Goal: Task Accomplishment & Management: Use online tool/utility

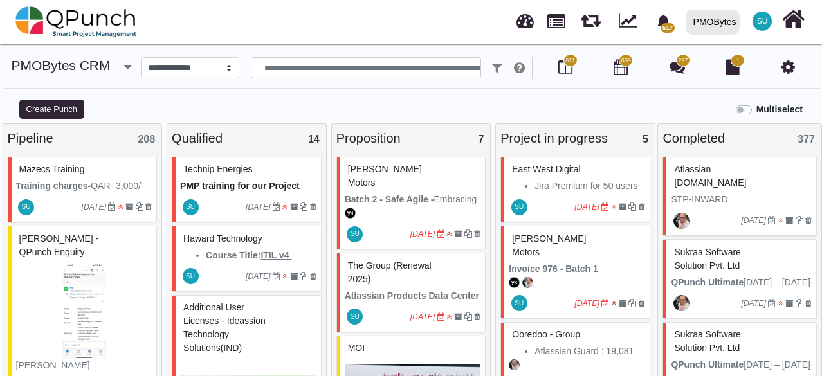
select select "*****"
click at [410, 106] on div "Multiselect" at bounding box center [514, 108] width 617 height 21
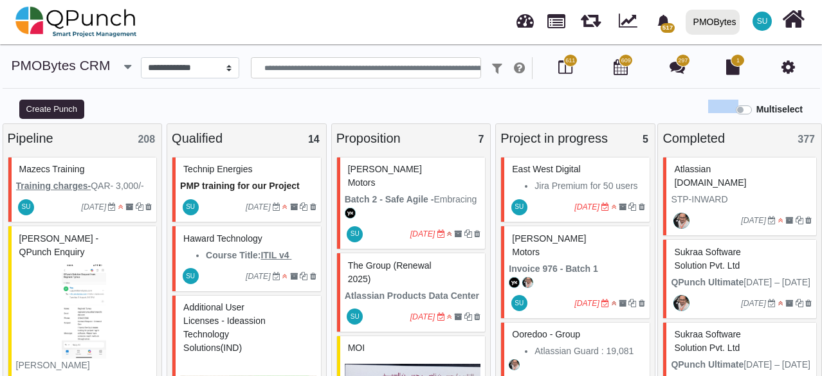
drag, startPoint x: 8, startPoint y: 137, endPoint x: 639, endPoint y: 118, distance: 631.3
click at [639, 118] on div "**********" at bounding box center [411, 223] width 803 height 333
click at [639, 118] on div "Multiselect" at bounding box center [514, 108] width 617 height 21
drag, startPoint x: 6, startPoint y: 140, endPoint x: 787, endPoint y: 146, distance: 780.9
click at [787, 146] on div "Pipeline 208 Mazecs Training Training charges- QAR- 3,000/- Per day QAR- 3,000*…" at bounding box center [411, 257] width 822 height 266
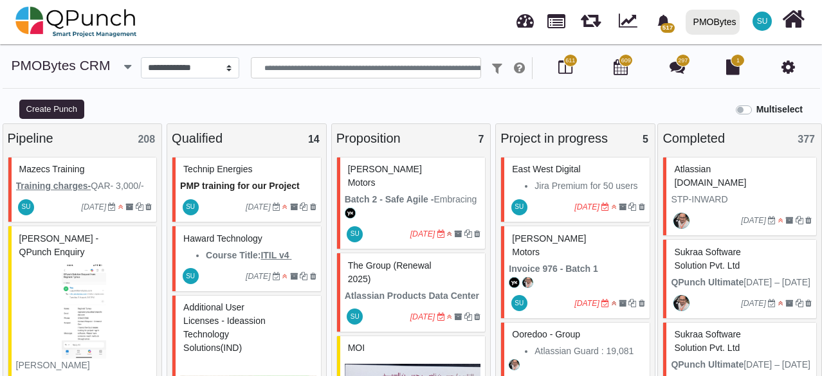
click at [787, 146] on div "Completed 377" at bounding box center [740, 138] width 154 height 19
click at [520, 100] on div "Multiselect" at bounding box center [514, 108] width 617 height 21
drag, startPoint x: 6, startPoint y: 140, endPoint x: 751, endPoint y: 141, distance: 744.2
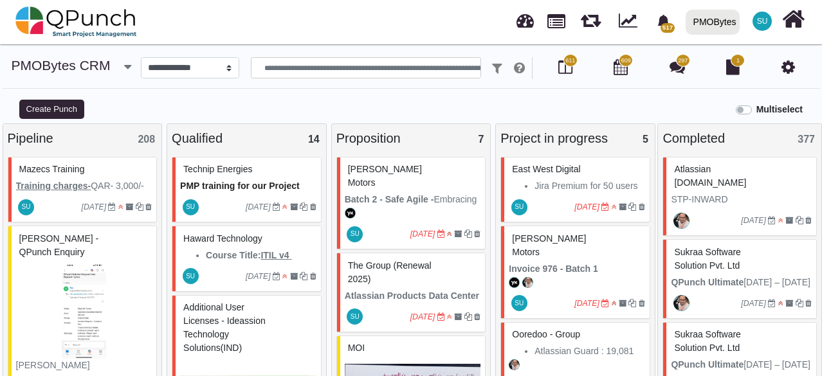
click at [751, 141] on div "Pipeline 208 Mazecs Training Training charges- QAR- 3,000/- Per day QAR- 3,000*…" at bounding box center [411, 257] width 822 height 266
click at [751, 141] on div "Completed 377" at bounding box center [740, 138] width 154 height 19
click at [461, 101] on div "Multiselect" at bounding box center [514, 108] width 617 height 21
click at [462, 105] on div "Multiselect" at bounding box center [514, 108] width 617 height 21
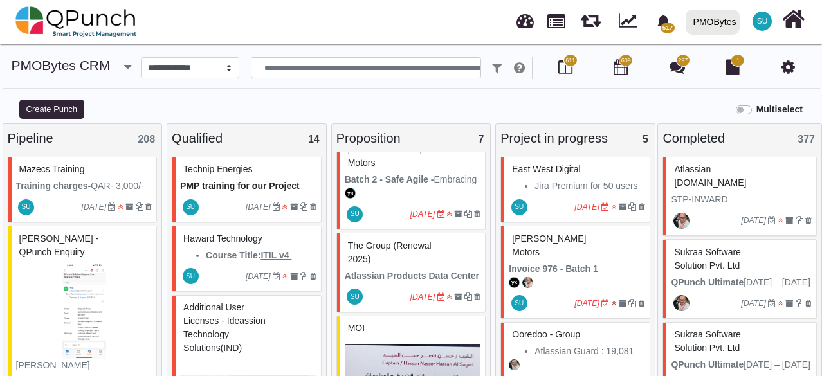
scroll to position [24, 0]
